Goal: Check status: Check status

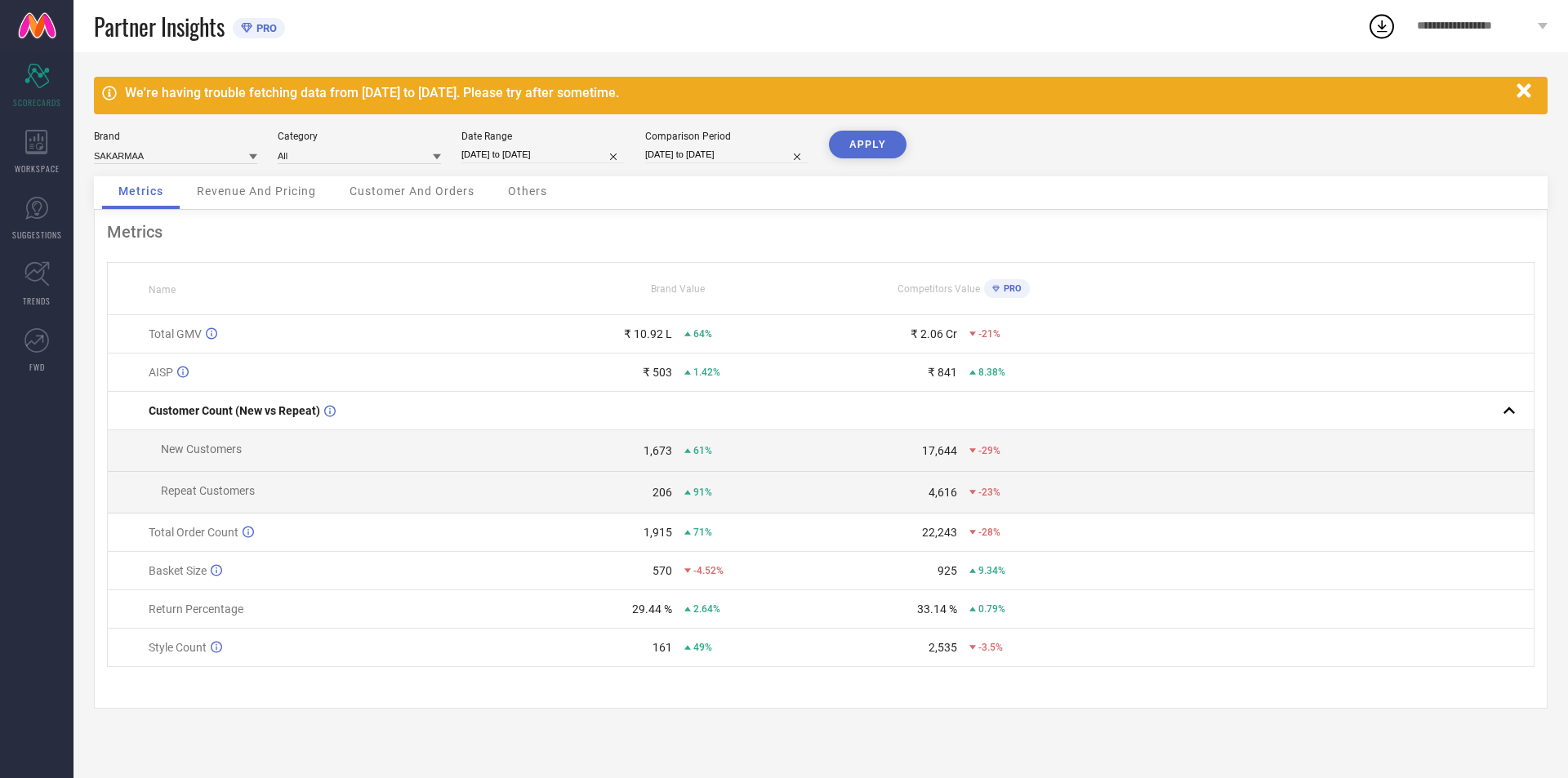
drag, startPoint x: 332, startPoint y: 96, endPoint x: 674, endPoint y: 82, distance: 342.3
click at [674, 82] on div "We're having trouble fetching data from [DATE] to [DATE]. Please try after some…" at bounding box center [820, 96] width 1453 height 38
drag, startPoint x: 622, startPoint y: 622, endPoint x: 779, endPoint y: 630, distance: 157.2
click at [779, 628] on td "29.44 % 2.64%" at bounding box center [678, 610] width 285 height 39
click at [536, 154] on input "[DATE] to [DATE]" at bounding box center [542, 154] width 164 height 17
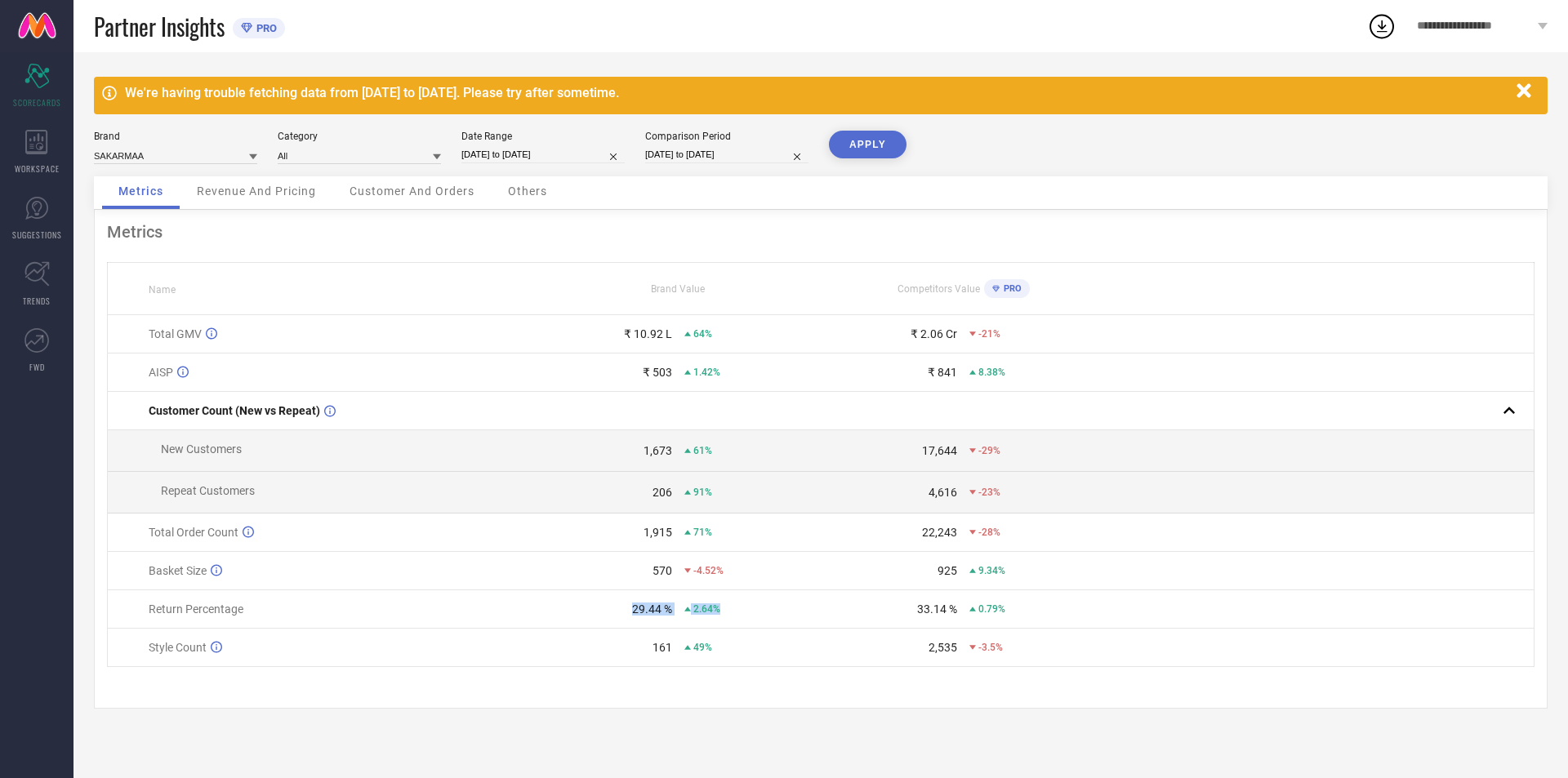
select select "3"
select select "2025"
select select "4"
select select "2025"
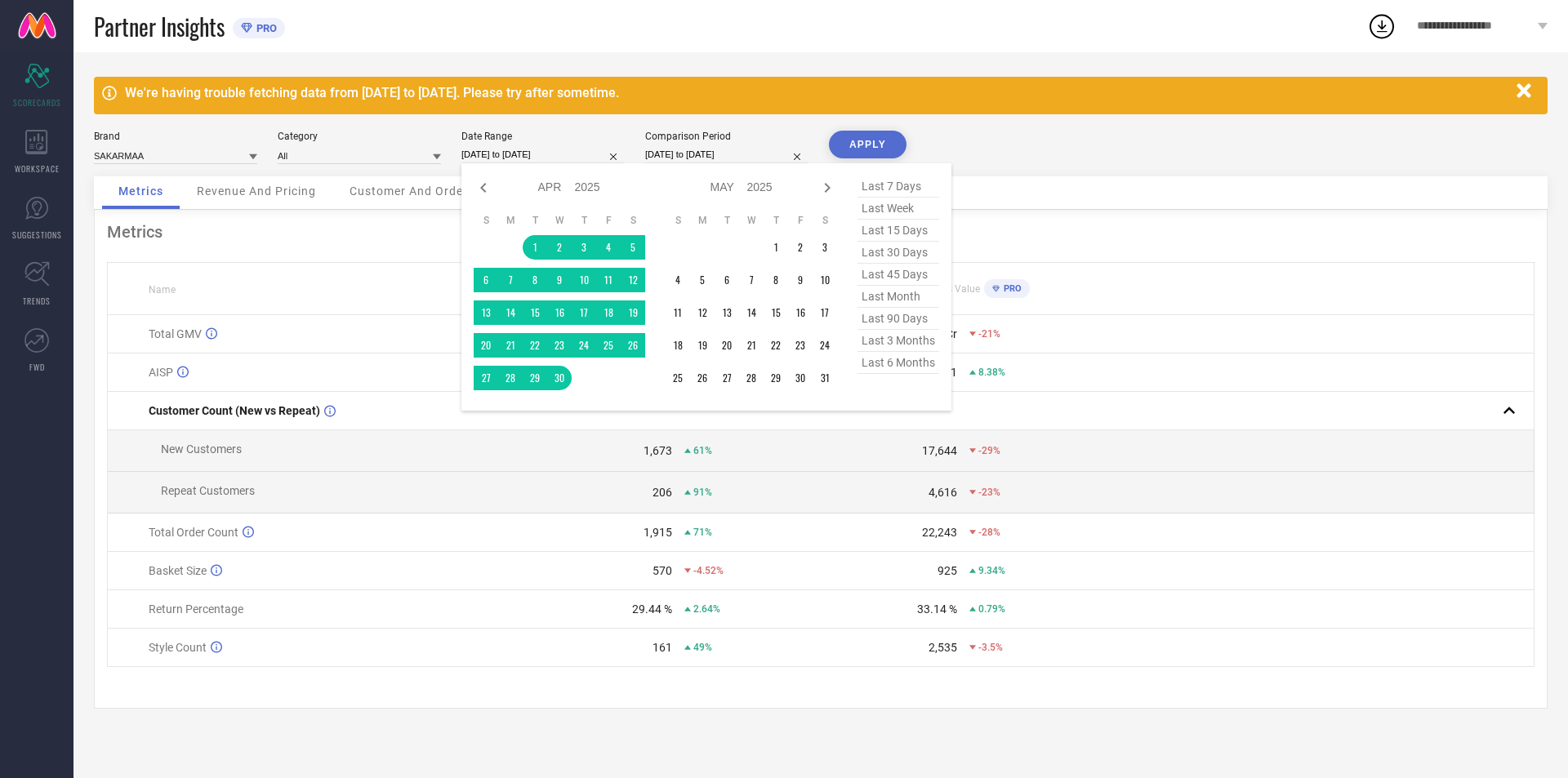
click at [890, 256] on span "last 30 days" at bounding box center [898, 252] width 81 height 22
type input "[DATE] to [DATE]"
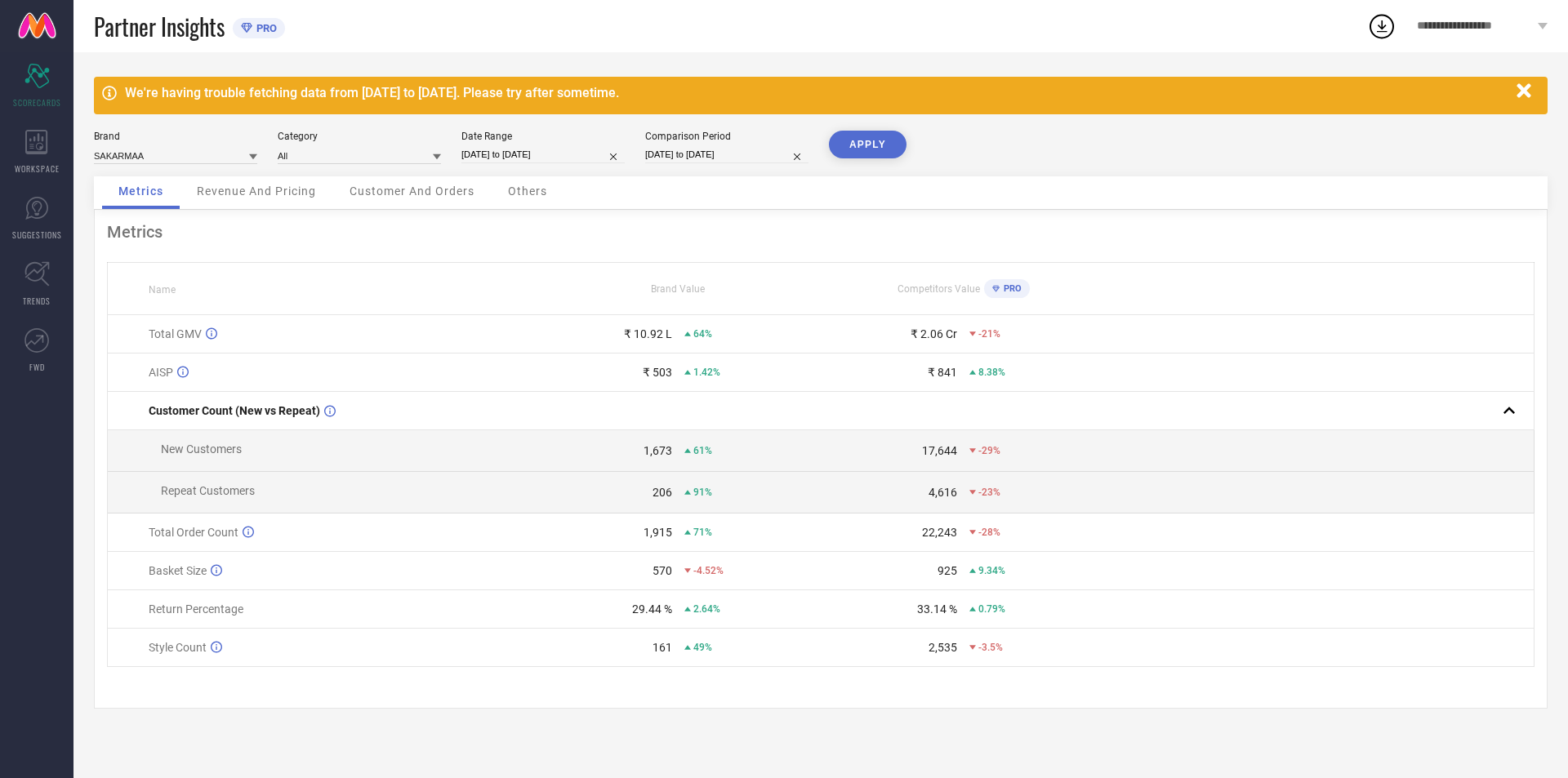
click at [864, 155] on button "APPLY" at bounding box center [868, 144] width 78 height 27
click at [871, 153] on button "APPLY" at bounding box center [868, 144] width 78 height 27
select select "7"
select select "2025"
select select "8"
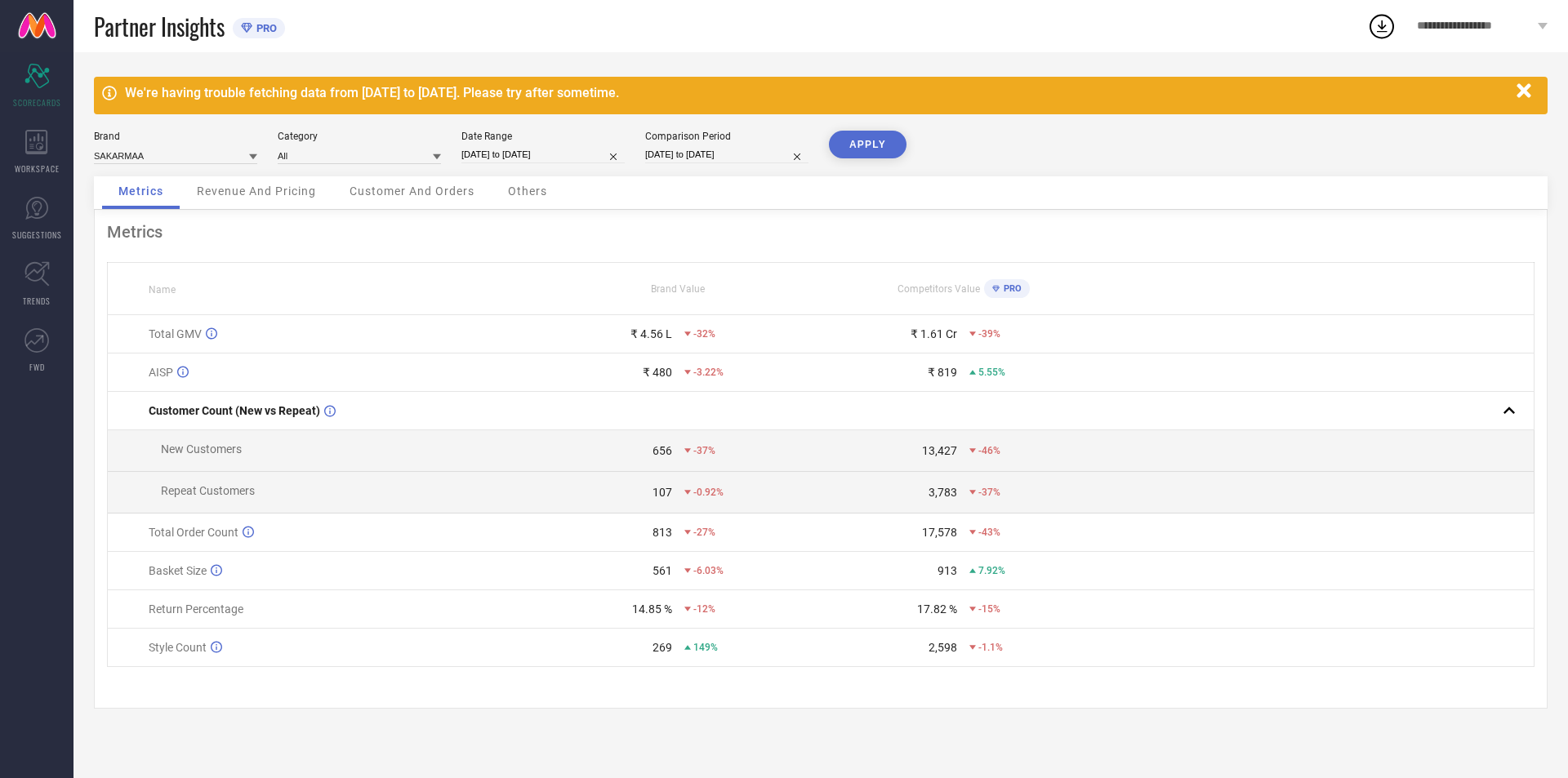
select select "2025"
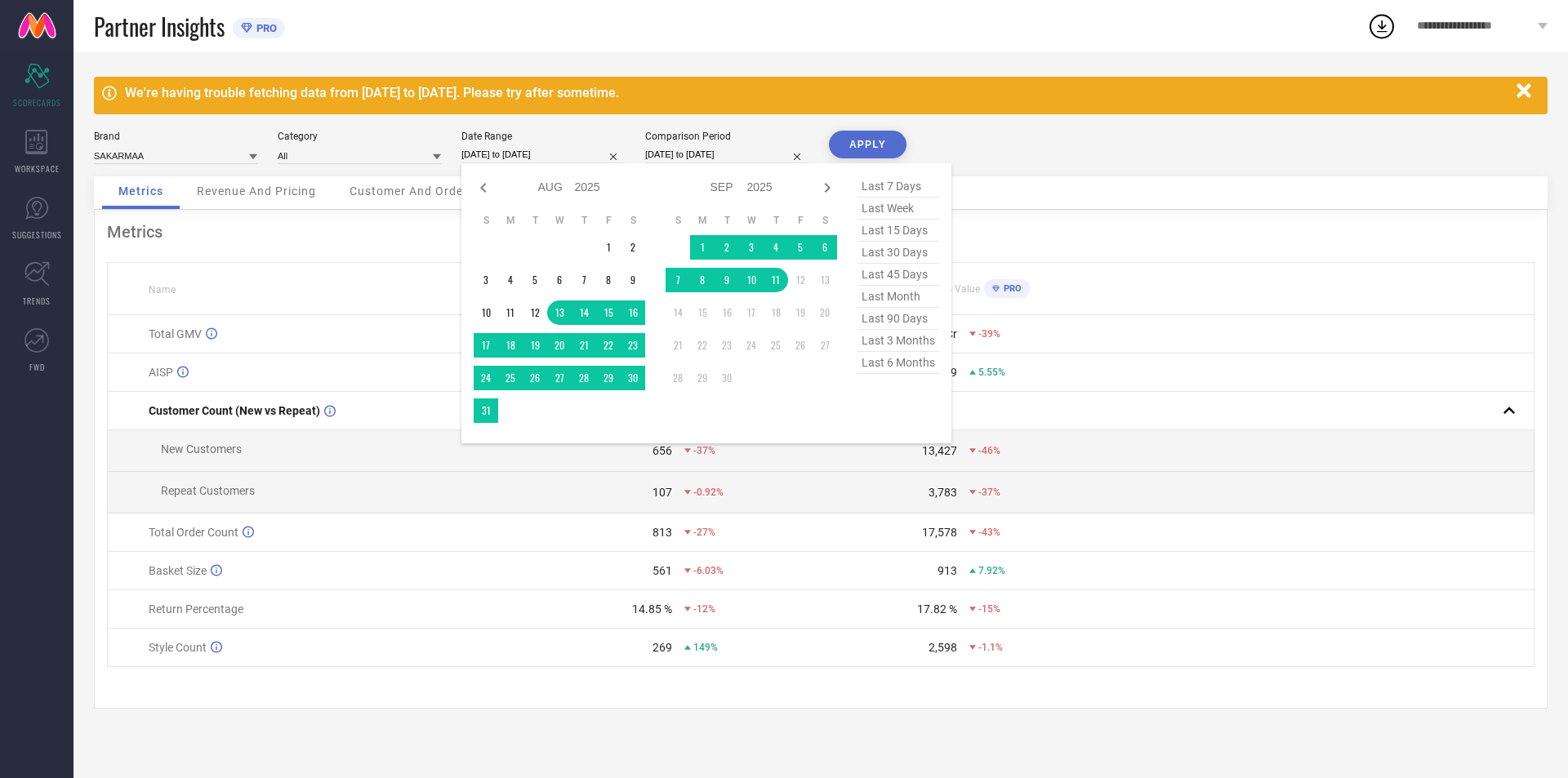
click at [536, 156] on input "[DATE] to [DATE]" at bounding box center [542, 154] width 164 height 17
click at [607, 253] on td "1" at bounding box center [608, 247] width 25 height 25
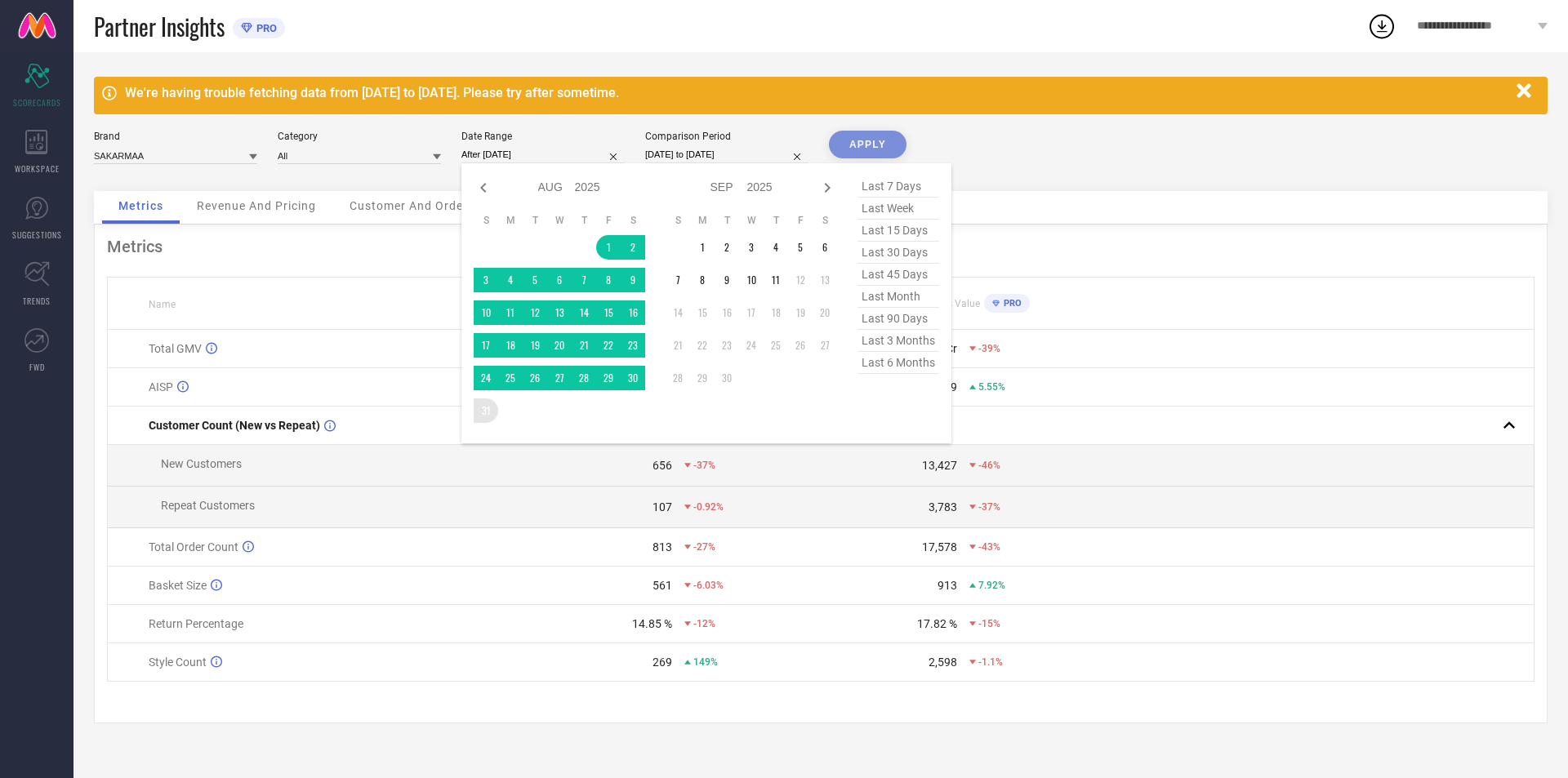
type input "[DATE] to [DATE]"
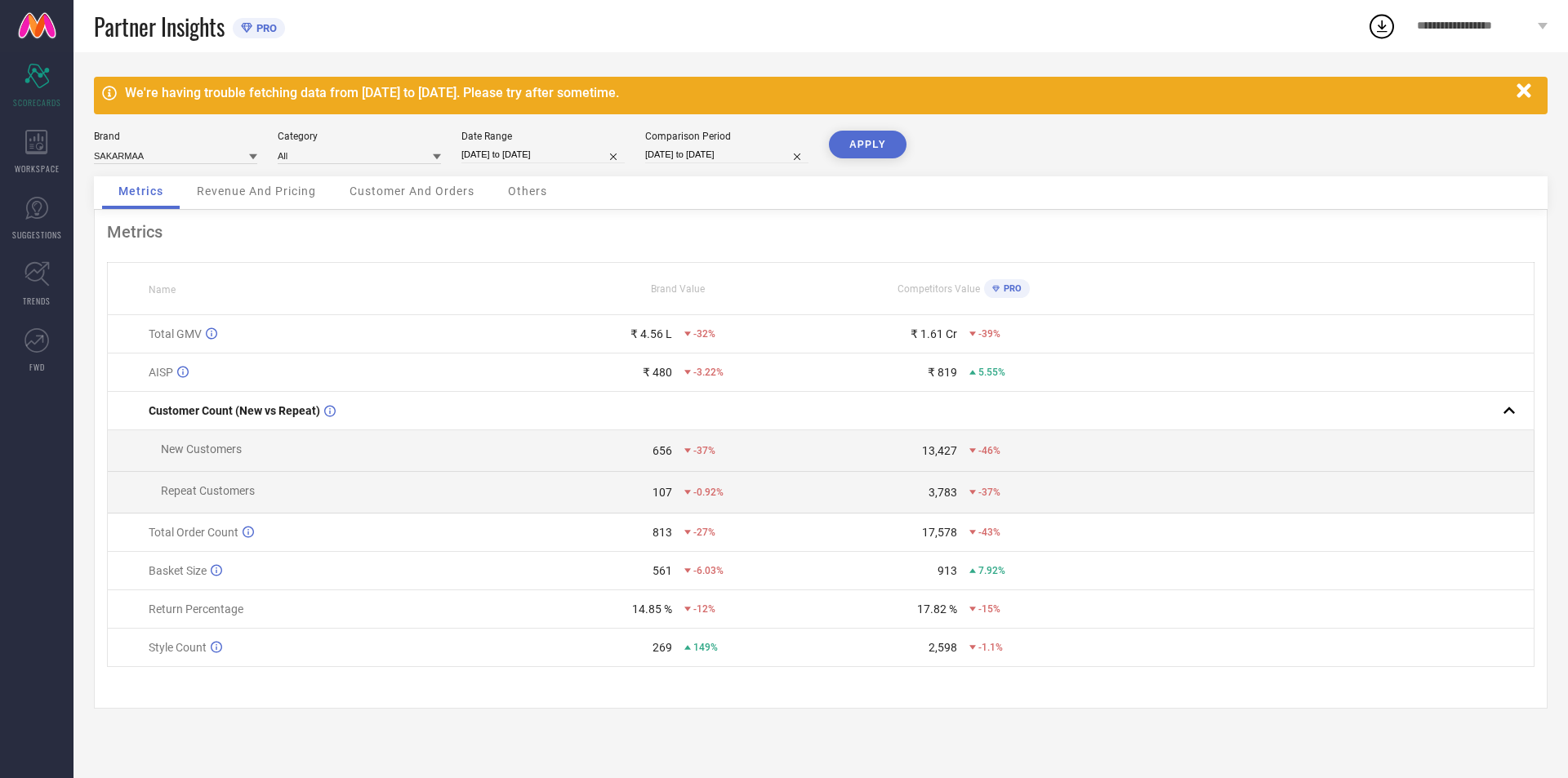
click at [866, 156] on button "APPLY" at bounding box center [868, 144] width 78 height 27
drag, startPoint x: 607, startPoint y: 618, endPoint x: 778, endPoint y: 625, distance: 171.1
click at [778, 625] on td "23.17 % -3.63%" at bounding box center [678, 610] width 285 height 39
click at [812, 615] on div "-3.63%" at bounding box center [751, 610] width 135 height 11
drag, startPoint x: 164, startPoint y: 452, endPoint x: 616, endPoint y: 460, distance: 452.1
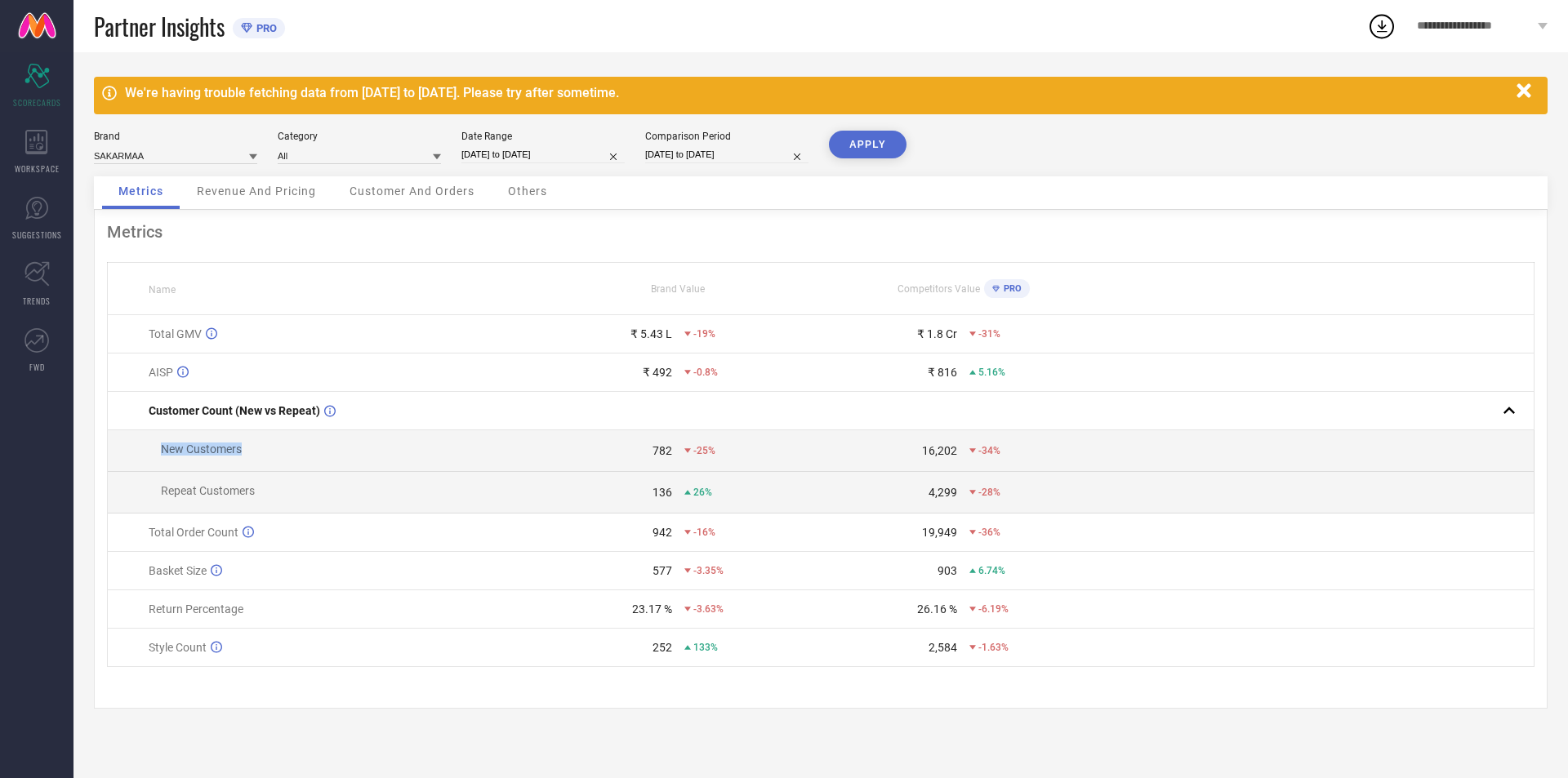
click at [616, 460] on tr "New Customers 782 -25% 16,202 -34%" at bounding box center [820, 451] width 1426 height 42
click at [608, 468] on td "782 -25%" at bounding box center [678, 451] width 285 height 42
click at [617, 537] on div "942" at bounding box center [604, 533] width 135 height 13
drag, startPoint x: 641, startPoint y: 542, endPoint x: 729, endPoint y: 541, distance: 88.0
click at [729, 539] on div "942 -16%" at bounding box center [678, 533] width 283 height 13
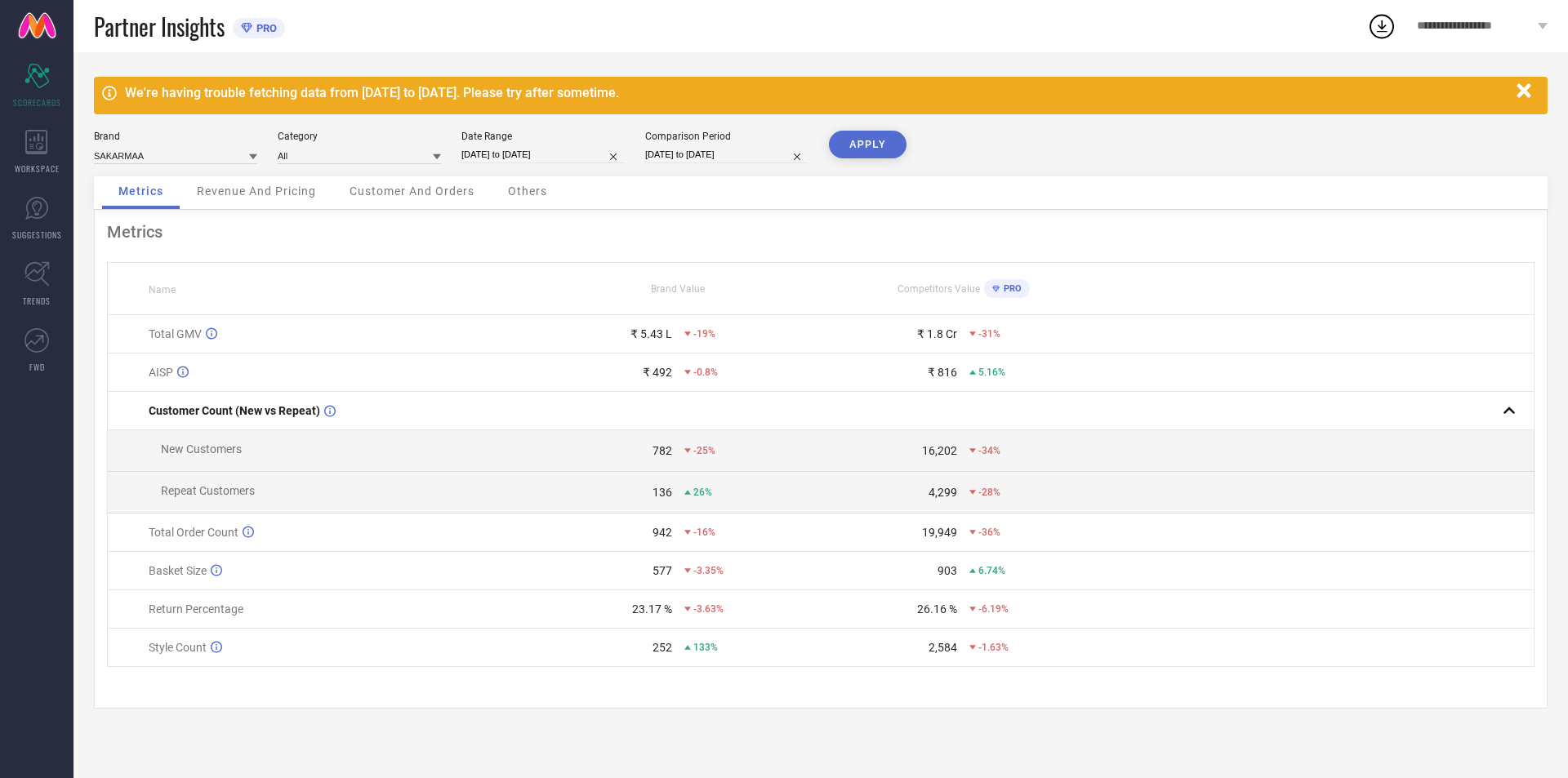
click at [848, 591] on td "903 6.74%" at bounding box center [962, 571] width 285 height 39
drag, startPoint x: 643, startPoint y: 539, endPoint x: 730, endPoint y: 543, distance: 87.1
click at [730, 539] on div "942 -16%" at bounding box center [678, 533] width 283 height 13
click at [690, 154] on input "[DATE] to [DATE]" at bounding box center [727, 154] width 164 height 17
select select "2"
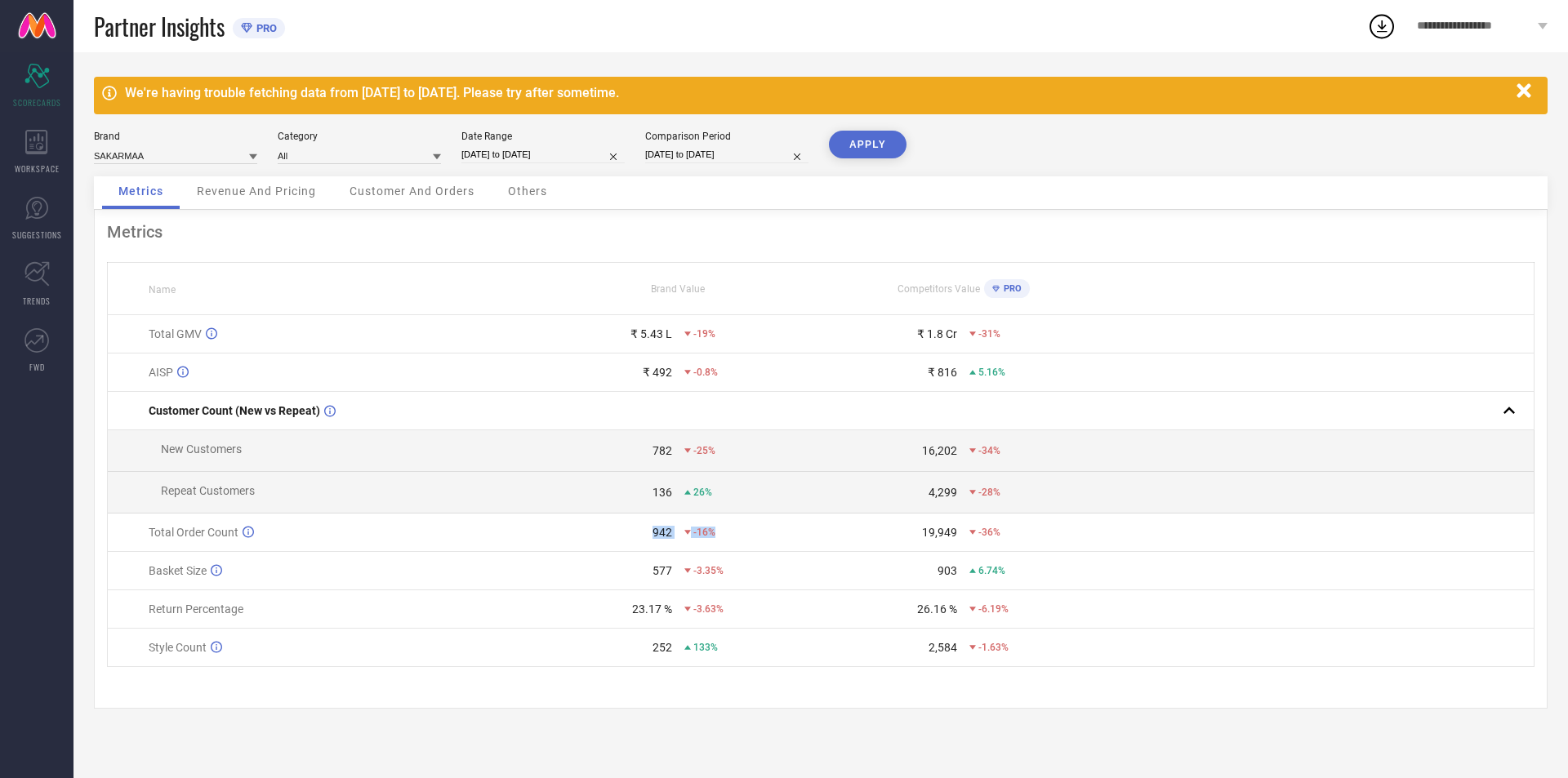
select select "2025"
select select "3"
select select "2025"
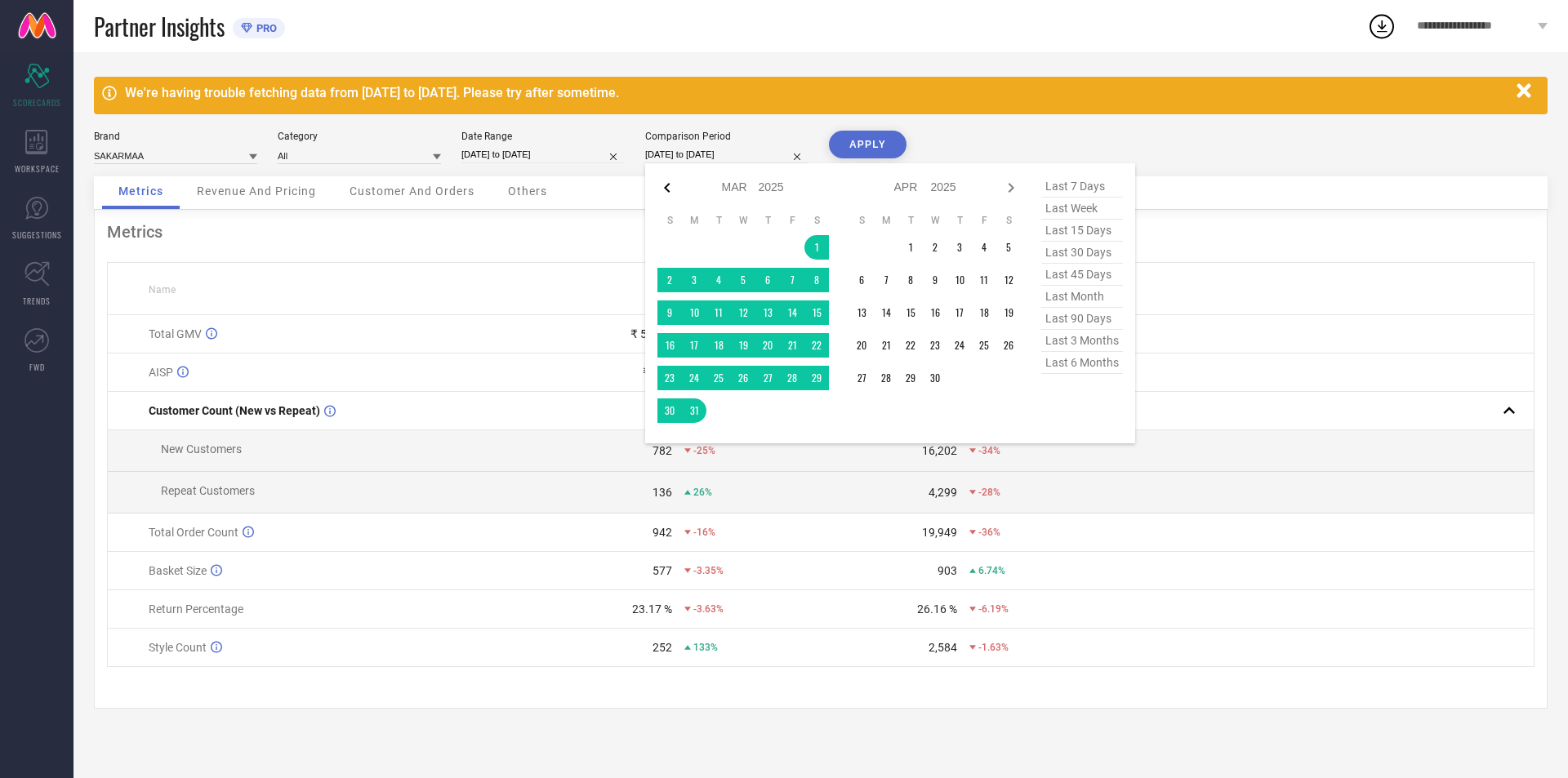
click at [674, 188] on icon at bounding box center [667, 187] width 20 height 20
select select "1"
select select "2025"
select select "2"
select select "2025"
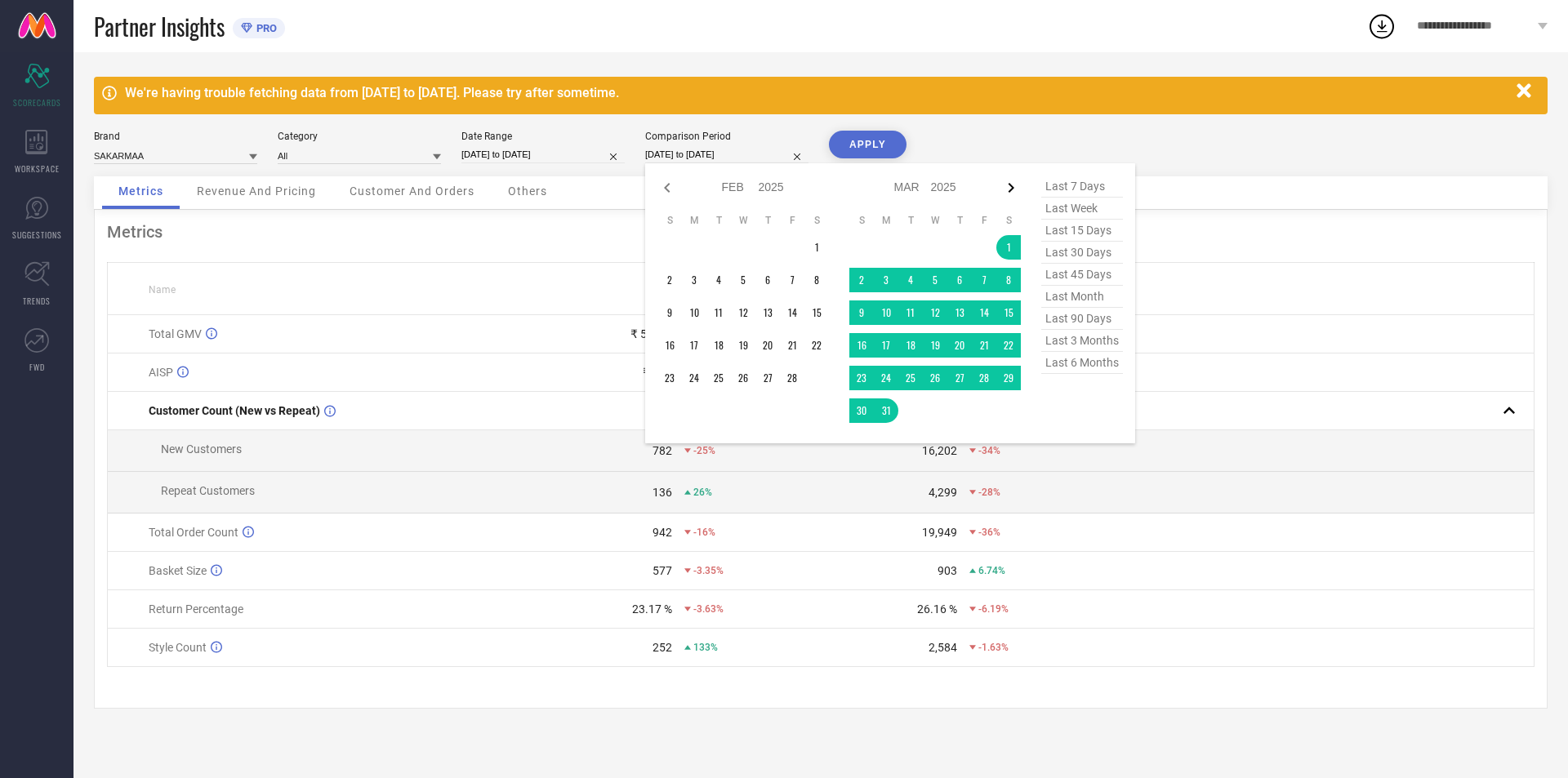
click at [1006, 193] on icon at bounding box center [1011, 187] width 20 height 20
select select "2"
select select "2025"
select select "3"
select select "2025"
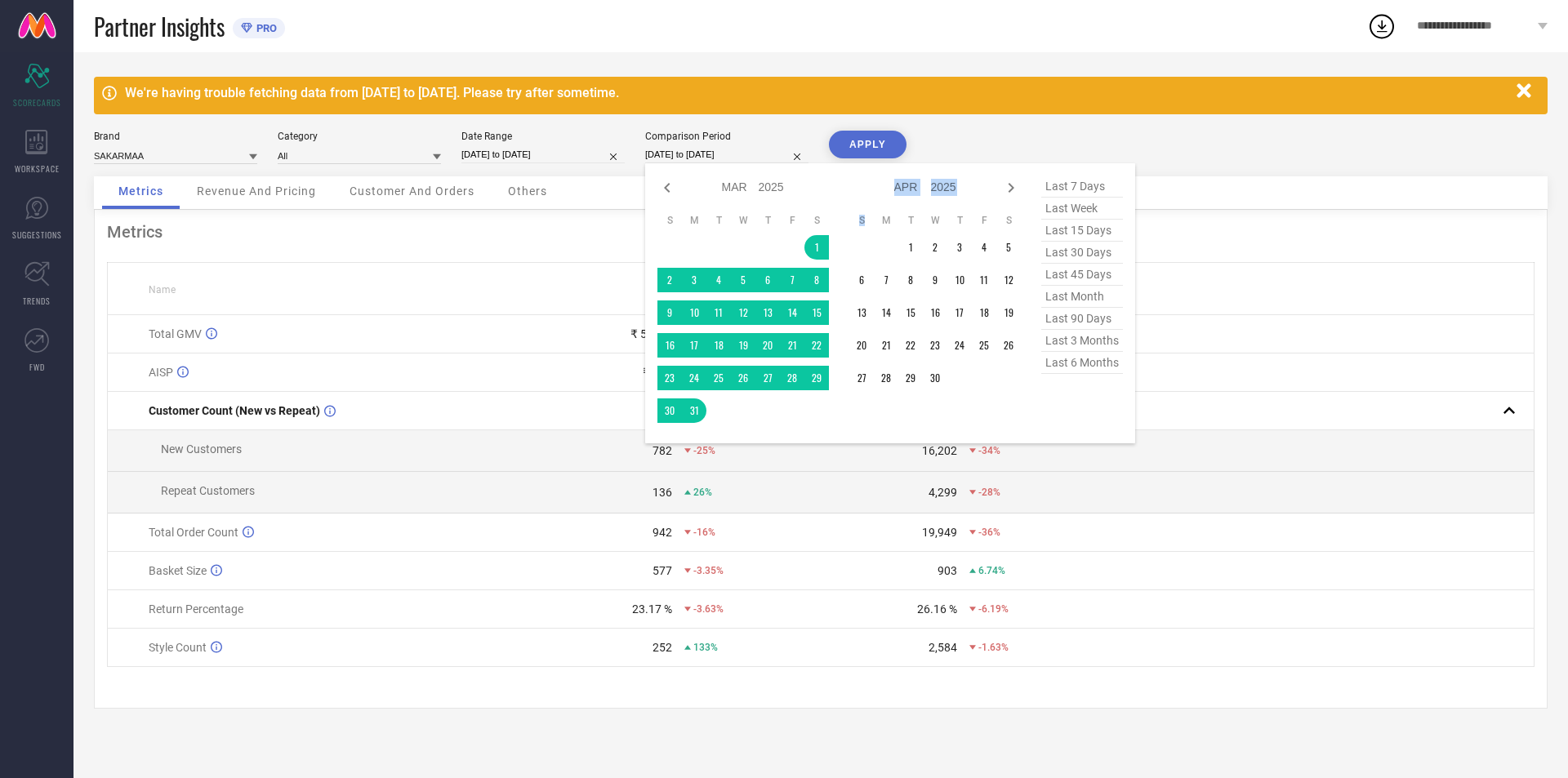
click at [1006, 193] on icon at bounding box center [1011, 187] width 20 height 20
select select "3"
select select "2025"
select select "4"
select select "2025"
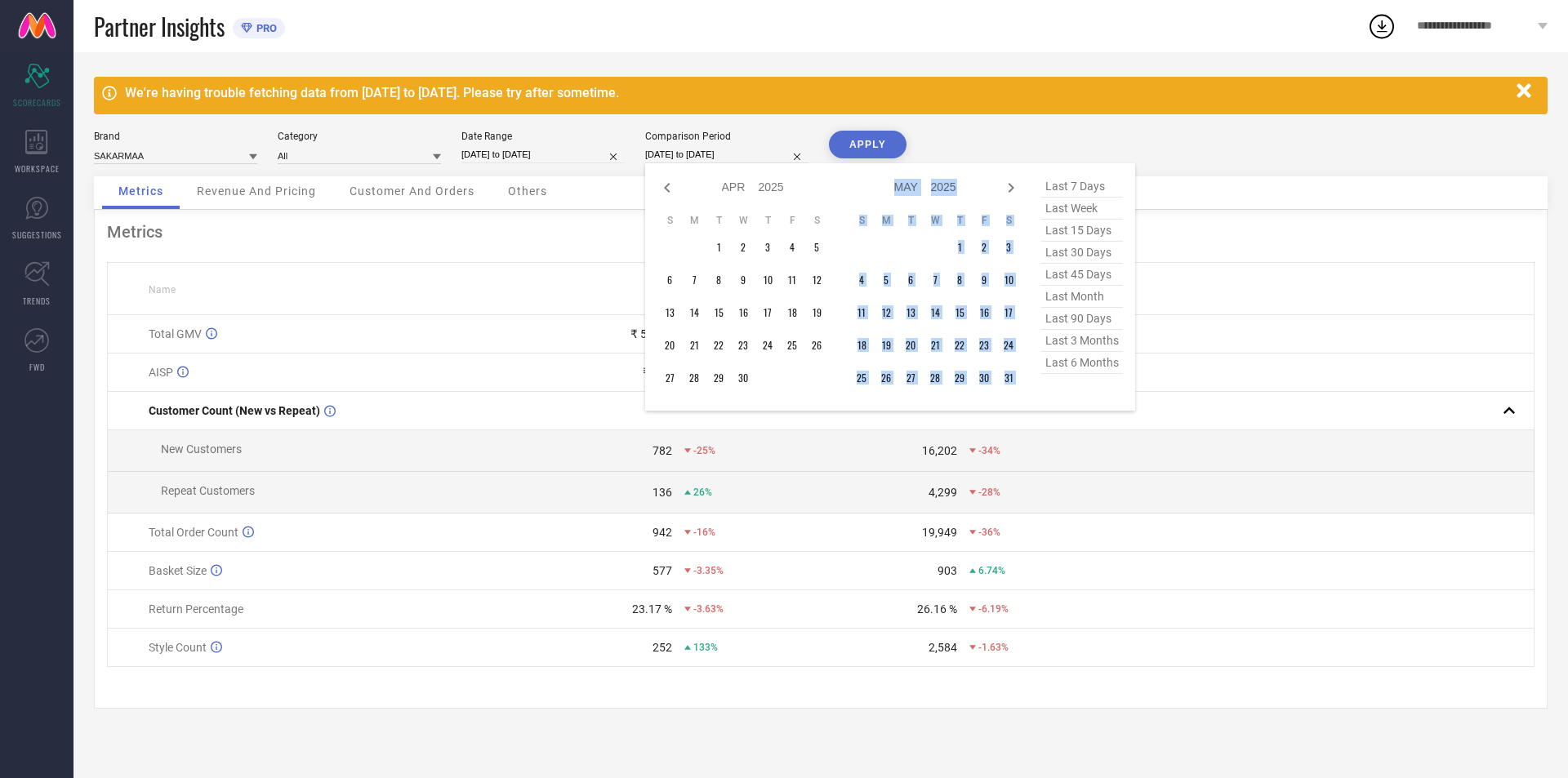
click at [1006, 193] on icon at bounding box center [1011, 187] width 20 height 20
select select "4"
select select "2025"
select select "5"
select select "2025"
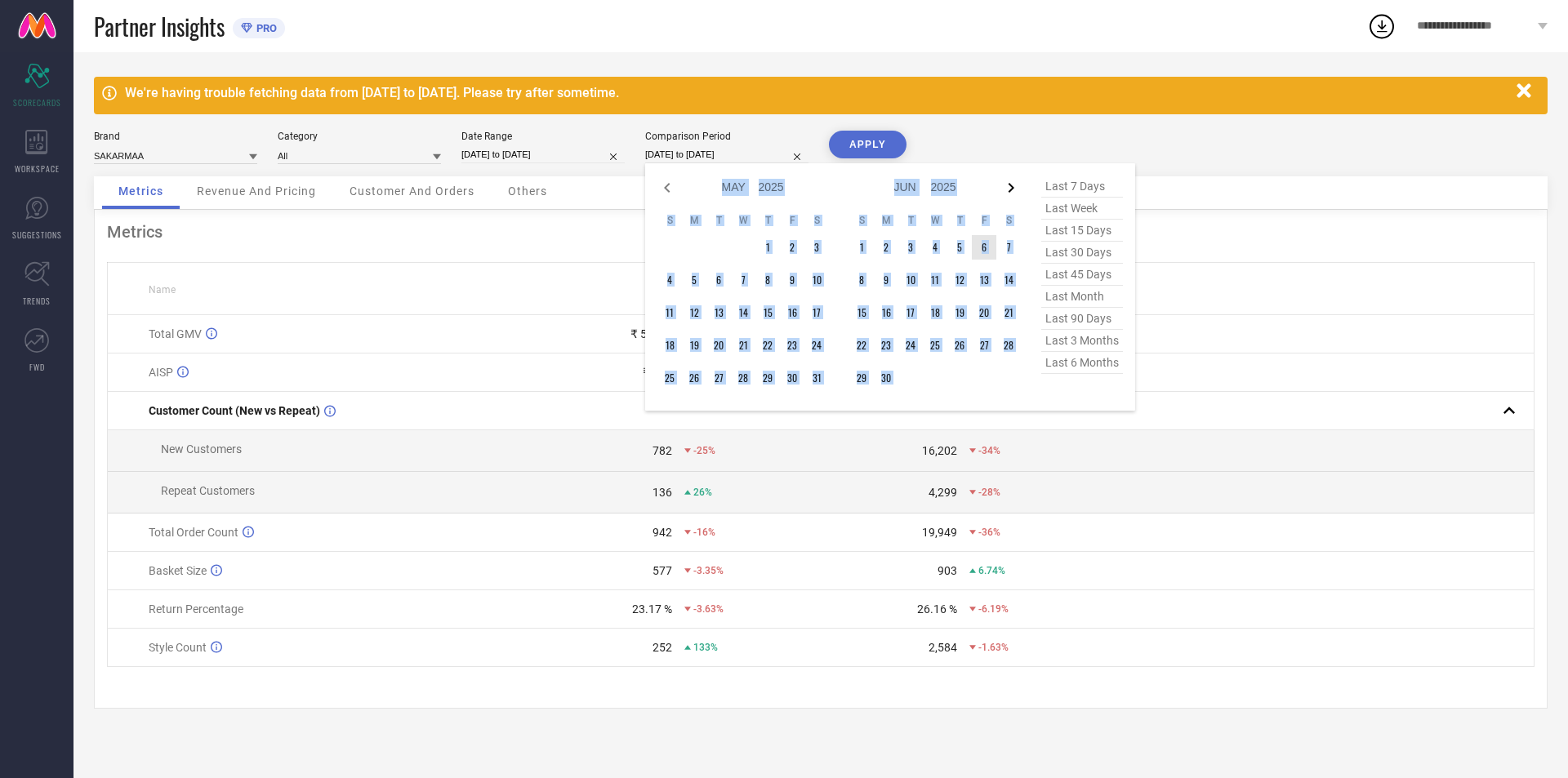
click at [1010, 193] on icon at bounding box center [1011, 187] width 20 height 20
select select "5"
select select "2025"
select select "6"
select select "2025"
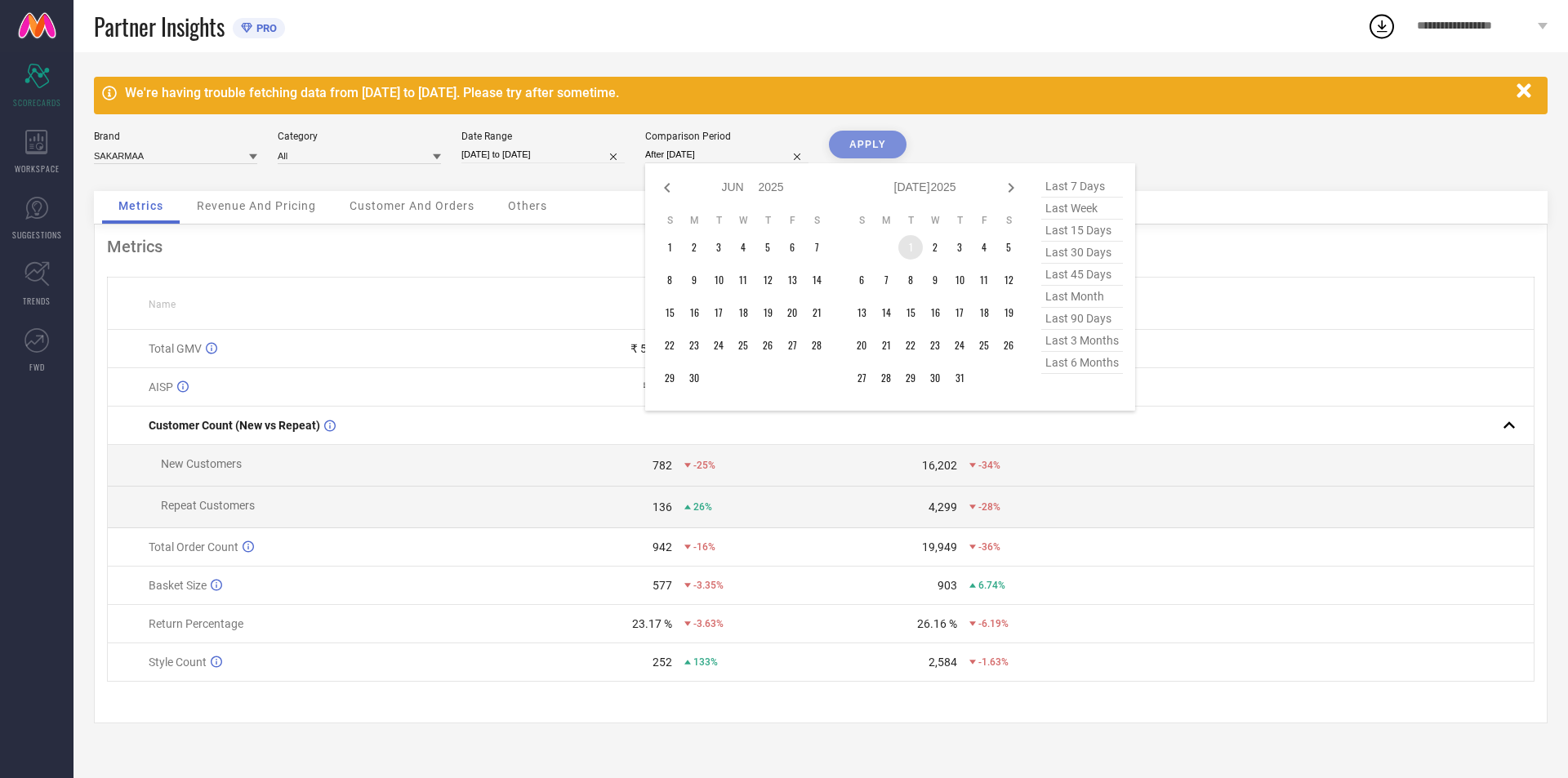
click at [910, 249] on td "1" at bounding box center [910, 247] width 25 height 25
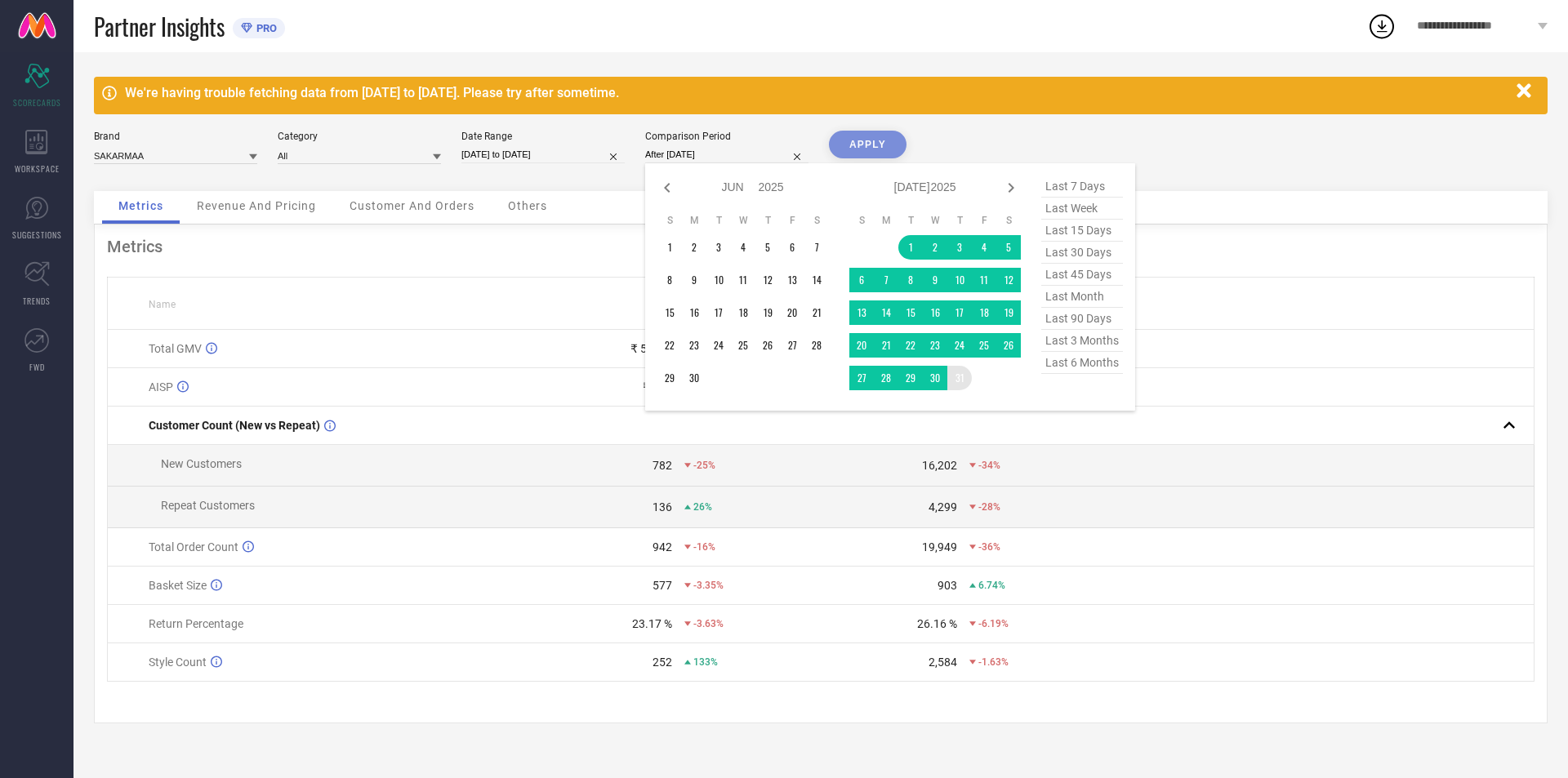
type input "[DATE] to [DATE]"
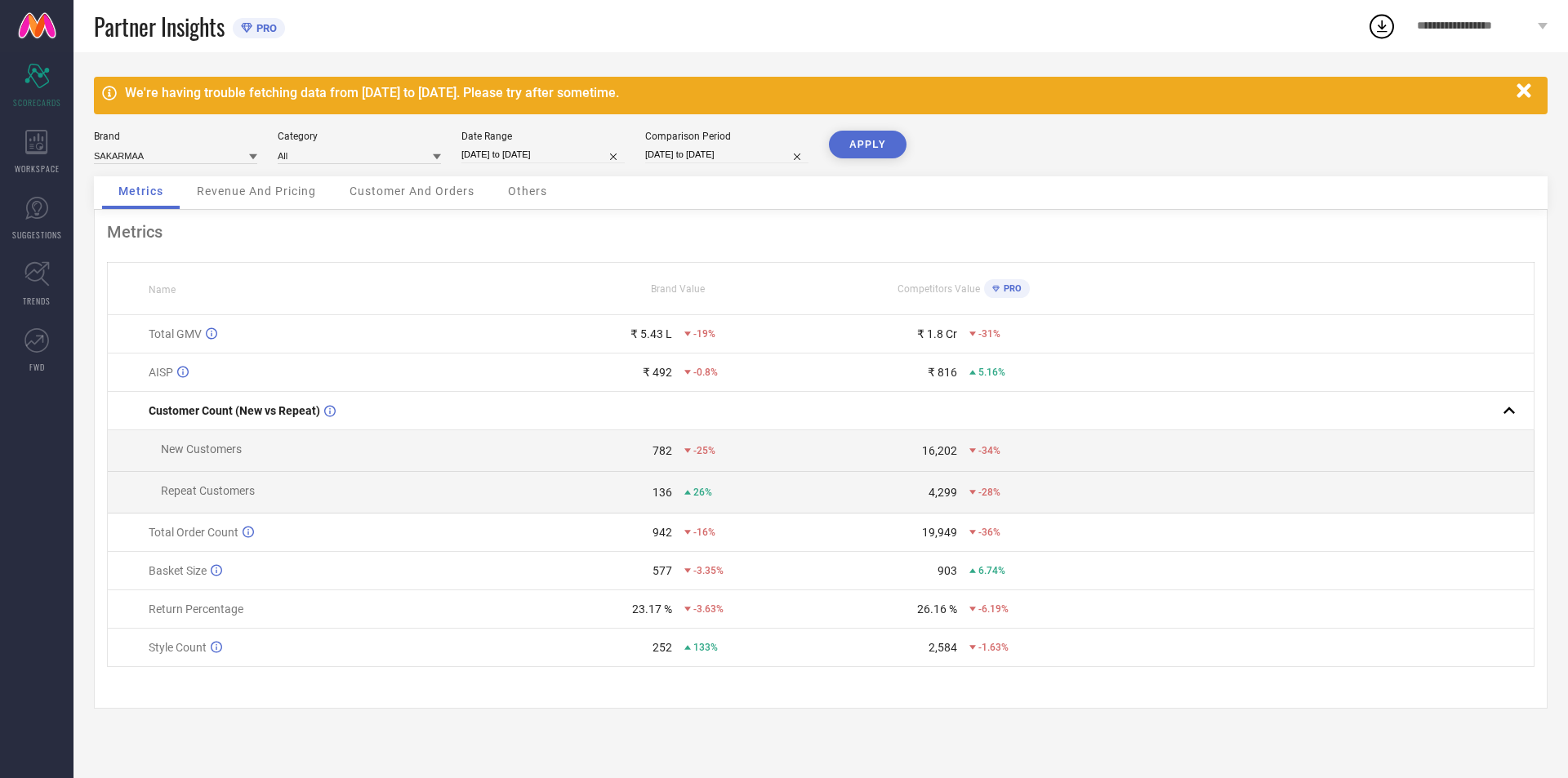
click at [896, 147] on button "APPLY" at bounding box center [868, 144] width 78 height 27
